Goal: Task Accomplishment & Management: Use online tool/utility

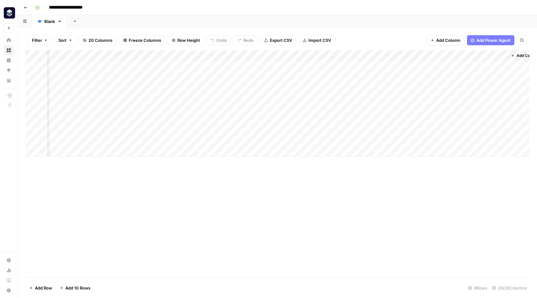
scroll to position [0, 834]
click at [183, 108] on div "Add Column" at bounding box center [277, 103] width 504 height 106
click at [25, 8] on icon "button" at bounding box center [25, 7] width 3 height 3
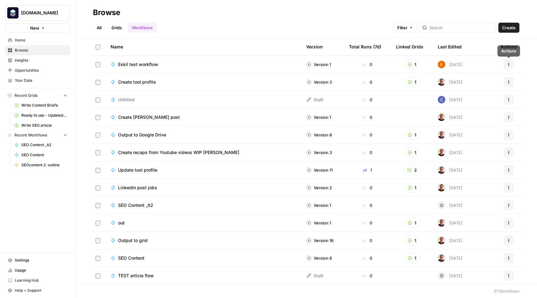
click at [450, 46] on div "Last Edited" at bounding box center [450, 46] width 24 height 17
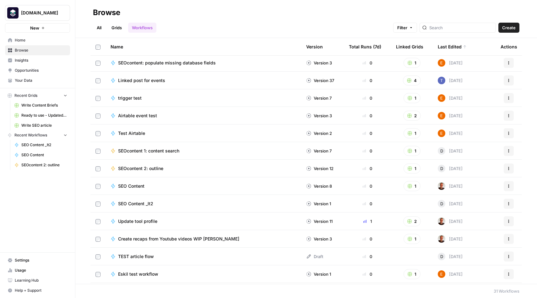
scroll to position [37, 0]
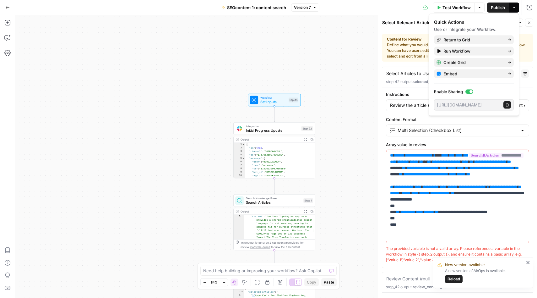
scroll to position [161, 0]
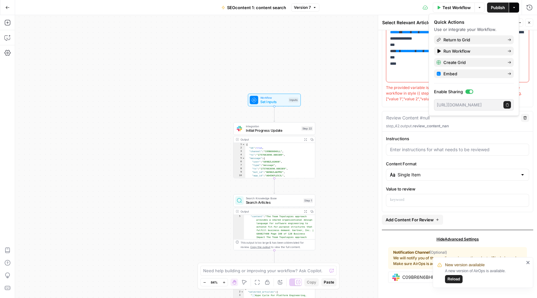
click at [528, 262] on icon "close" at bounding box center [527, 262] width 3 height 3
